Goal: Book appointment/travel/reservation

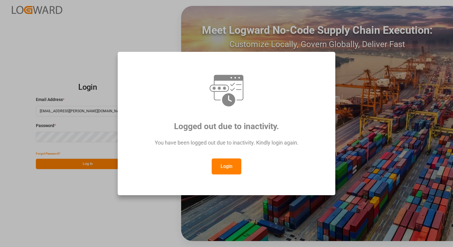
click at [227, 168] on button "Login" at bounding box center [227, 167] width 30 height 16
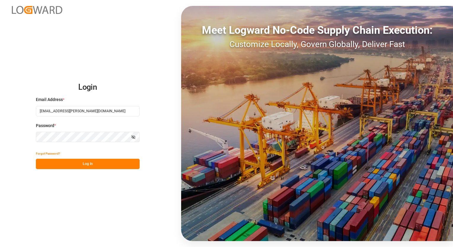
click at [90, 164] on button "Log In" at bounding box center [88, 164] width 104 height 10
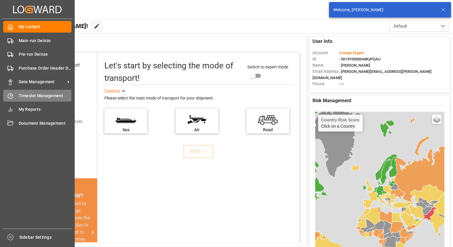
click at [22, 96] on span "Timeslot Management" at bounding box center [45, 96] width 53 height 6
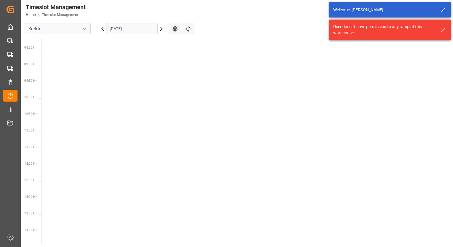
scroll to position [274, 0]
click at [86, 29] on icon "open menu" at bounding box center [84, 29] width 7 height 7
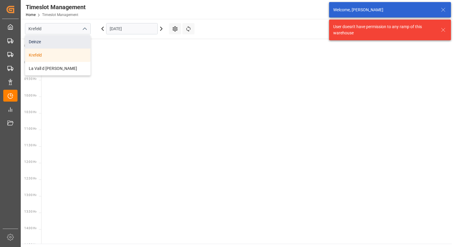
click at [37, 42] on div "Deinze" at bounding box center [57, 41] width 65 height 13
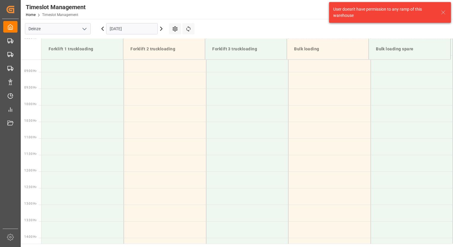
scroll to position [295, 0]
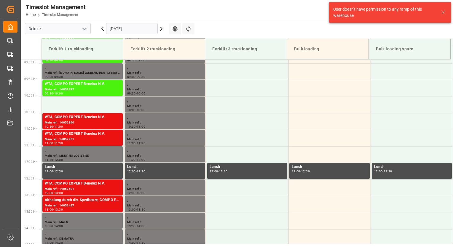
click at [85, 30] on polyline "open menu" at bounding box center [85, 29] width 4 height 2
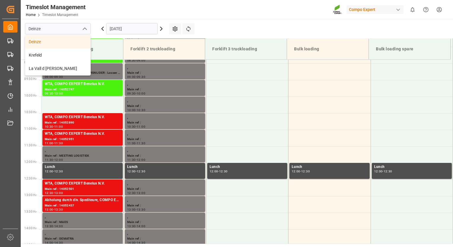
click at [162, 30] on icon at bounding box center [161, 28] width 7 height 7
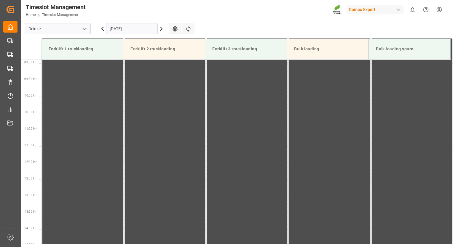
click at [161, 29] on icon at bounding box center [161, 28] width 7 height 7
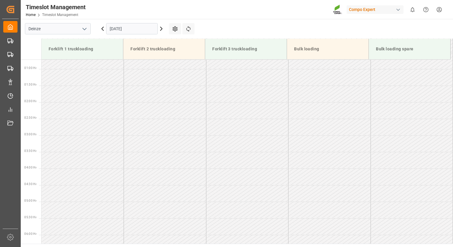
scroll to position [97, 0]
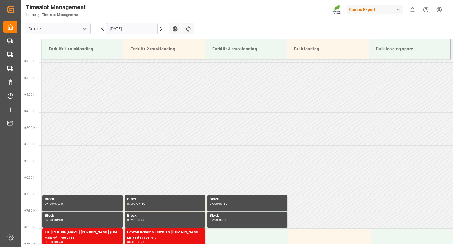
click at [161, 29] on icon at bounding box center [161, 28] width 7 height 7
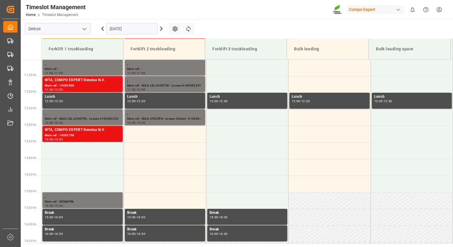
scroll to position [384, 0]
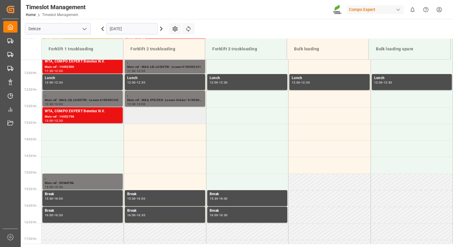
click at [155, 119] on td at bounding box center [165, 115] width 82 height 17
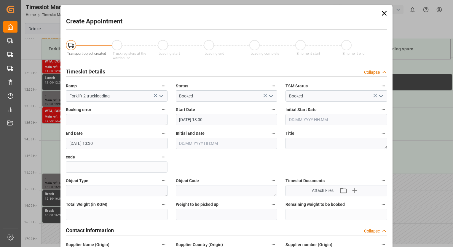
type input "[DATE] 13:00"
type input "[DATE] 13:30"
click at [383, 13] on icon at bounding box center [384, 13] width 5 height 5
